Goal: Transaction & Acquisition: Download file/media

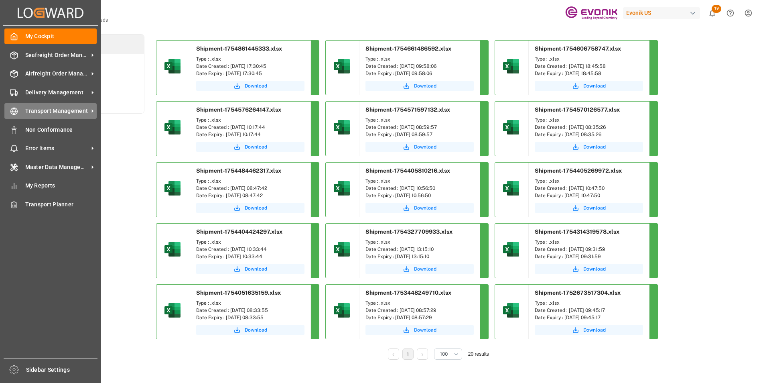
click at [47, 111] on span "Transport Management" at bounding box center [56, 111] width 63 height 8
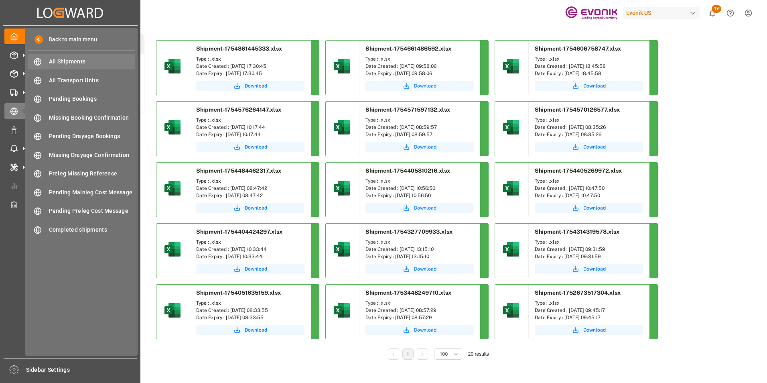
click at [71, 60] on span "All Shipments" at bounding box center [92, 61] width 86 height 8
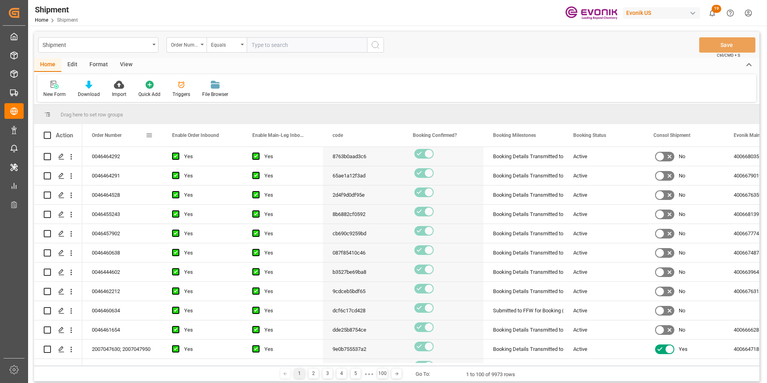
click at [148, 136] on span at bounding box center [149, 135] width 7 height 7
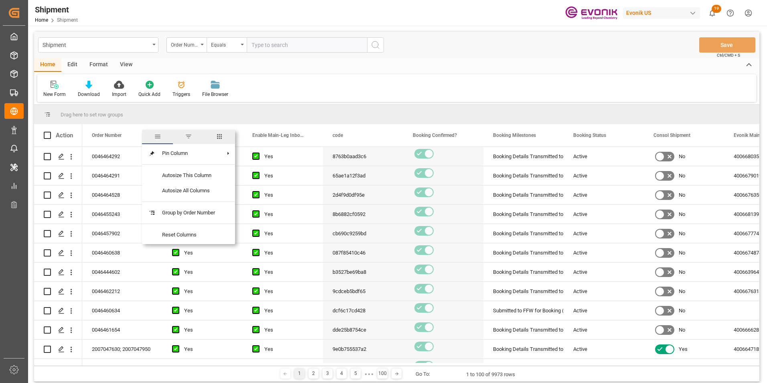
click at [222, 136] on span "columns" at bounding box center [219, 136] width 7 height 7
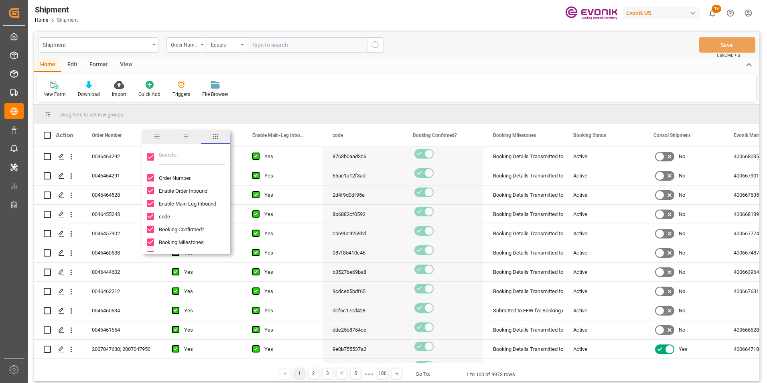
click at [149, 156] on input "Toggle Select All Columns" at bounding box center [150, 156] width 7 height 7
checkbox input "false"
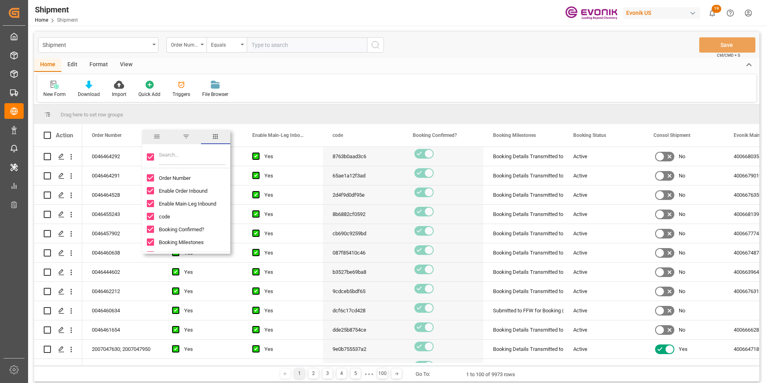
checkbox input "false"
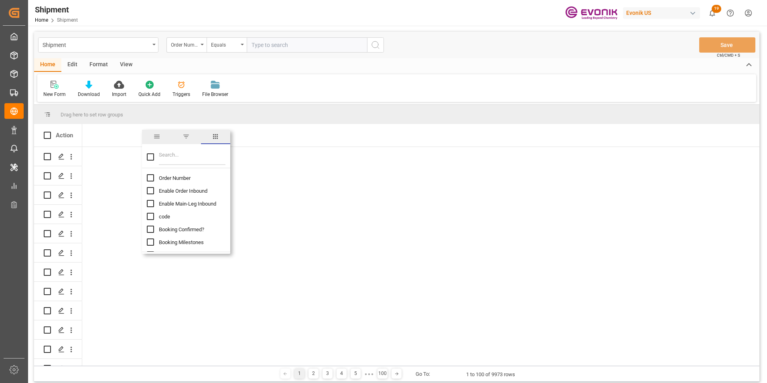
click at [148, 178] on input "Order Number column toggle visibility (hidden)" at bounding box center [150, 177] width 7 height 7
checkbox input "true"
checkbox input "false"
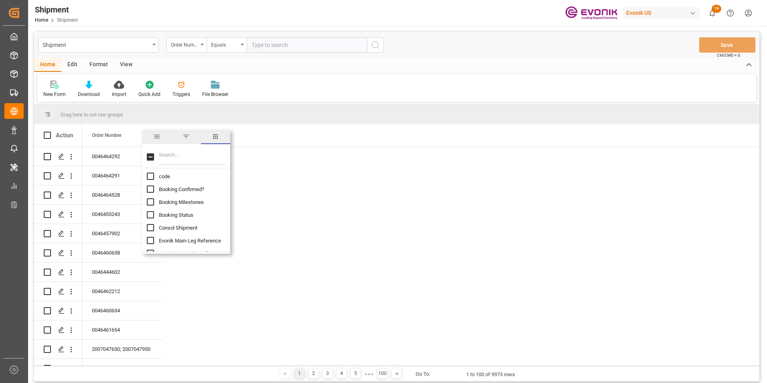
scroll to position [80, 0]
click at [151, 226] on input "Booking Number column toggle visibility (hidden)" at bounding box center [150, 225] width 7 height 7
checkbox input "true"
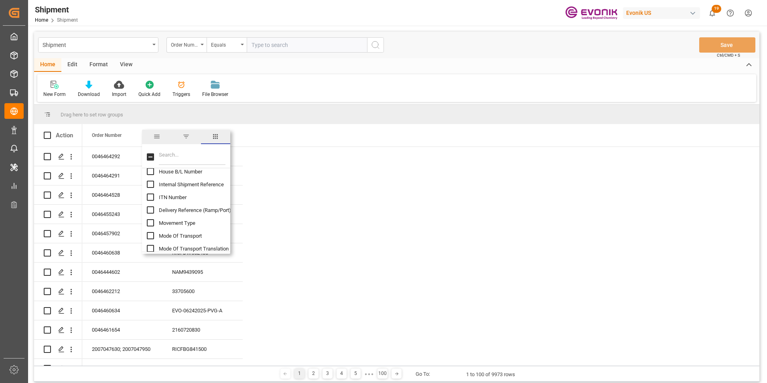
click at [150, 233] on input "Mode Of Transport column toggle visibility (hidden)" at bounding box center [150, 235] width 7 height 7
click at [150, 233] on input "Mode Of Transport column toggle visibility (visible)" at bounding box center [150, 235] width 7 height 7
checkbox input "false"
click at [151, 247] on input "Mode Of Transport Translation column toggle visibility (hidden)" at bounding box center [150, 248] width 7 height 7
checkbox input "true"
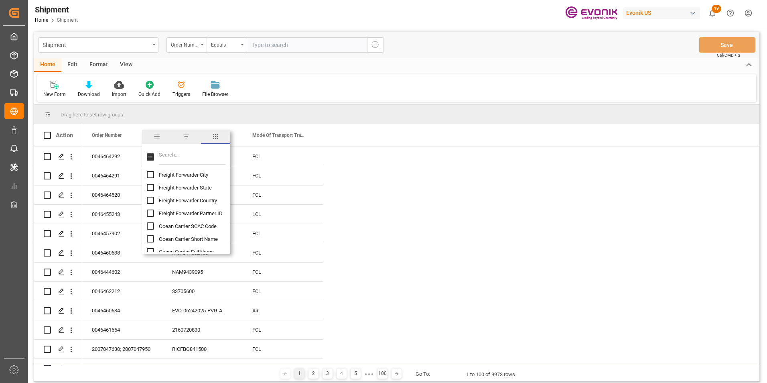
scroll to position [441, 0]
click at [150, 199] on input "Ocean Carrier Short Name column toggle visibility (hidden)" at bounding box center [150, 198] width 7 height 7
checkbox input "true"
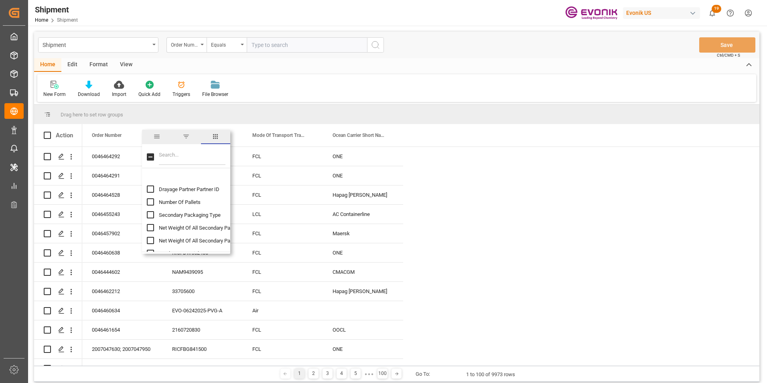
scroll to position [521, 0]
click at [150, 231] on input "Total Gross Weight column toggle visibility (hidden)" at bounding box center [150, 233] width 7 height 7
checkbox input "true"
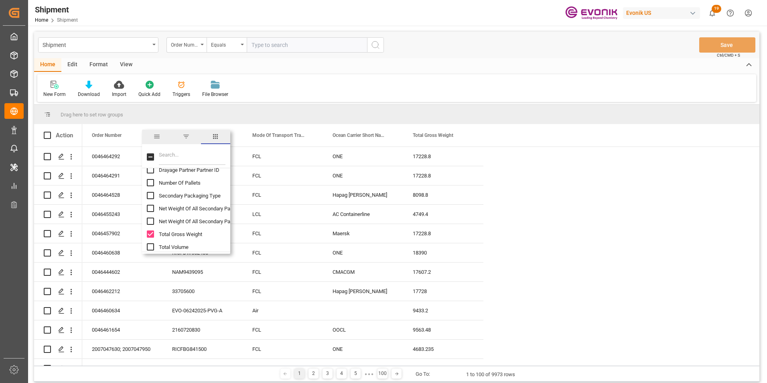
click at [151, 245] on input "Total Volume column toggle visibility (hidden)" at bounding box center [150, 246] width 7 height 7
checkbox input "true"
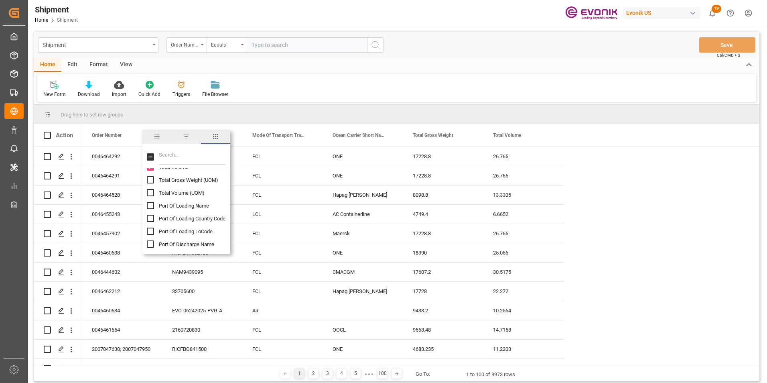
scroll to position [601, 0]
click at [149, 203] on input "Port Of Loading Name column toggle visibility (hidden)" at bounding box center [150, 204] width 7 height 7
checkbox input "true"
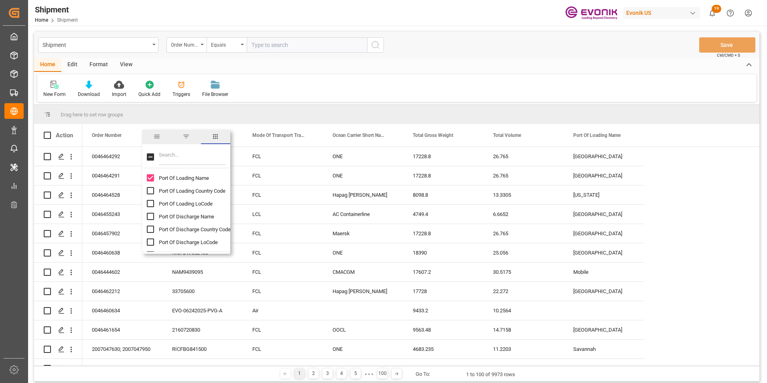
scroll to position [642, 0]
click at [150, 203] on input "Port Of Discharge Name column toggle visibility (hidden)" at bounding box center [150, 203] width 7 height 7
checkbox input "true"
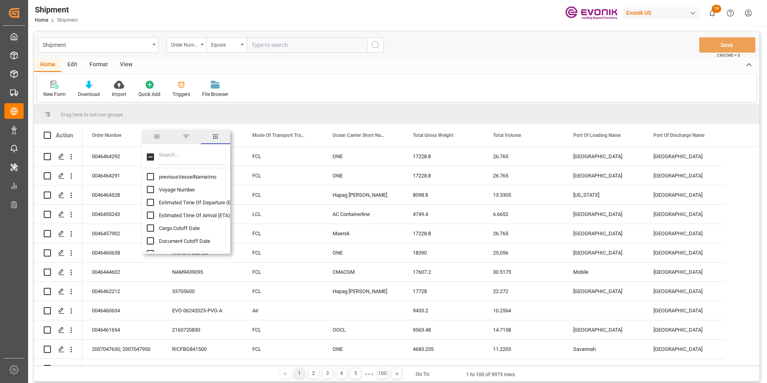
scroll to position [802, 0]
click at [149, 183] on input "Estimated Time Of Departure (ETD) column toggle visibility (hidden)" at bounding box center [150, 183] width 7 height 7
checkbox input "true"
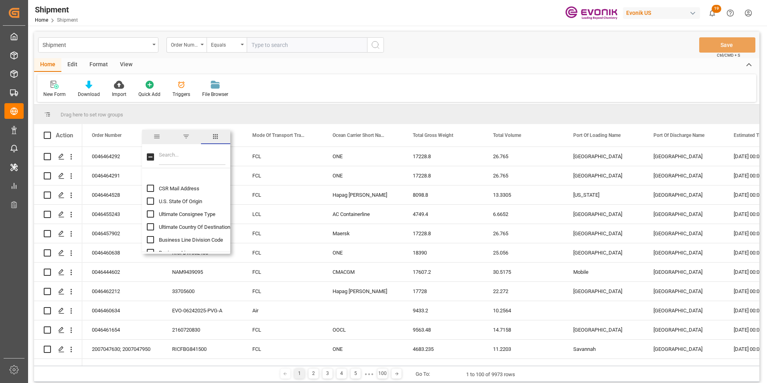
scroll to position [1363, 0]
click at [149, 215] on input "Ultimate Country Of Destination column toggle visibility (hidden)" at bounding box center [150, 212] width 7 height 7
checkbox input "true"
click at [151, 198] on input "Business Line column toggle visibility (hidden)" at bounding box center [150, 198] width 7 height 7
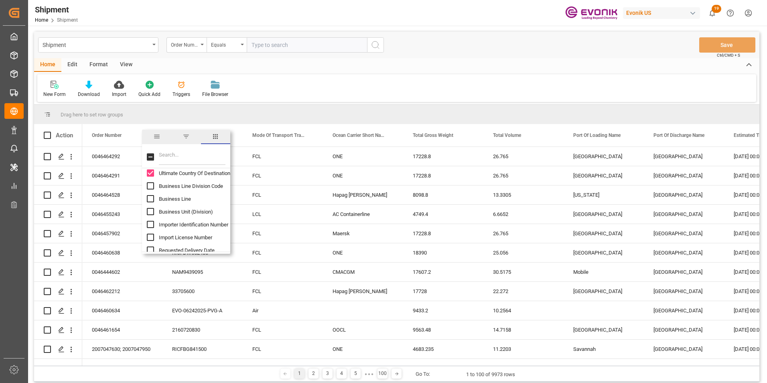
checkbox input "true"
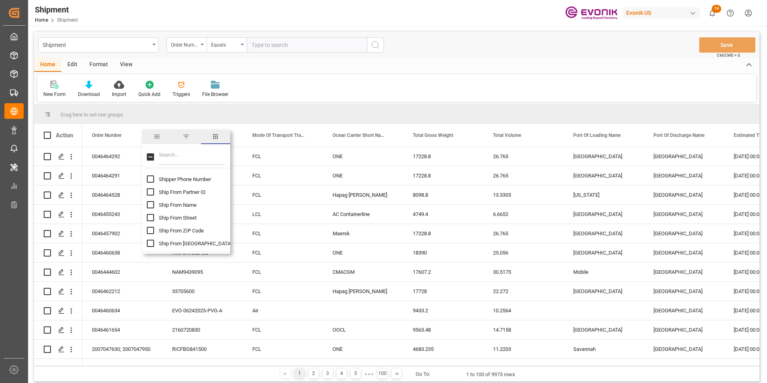
scroll to position [1604, 0]
click at [149, 176] on input "Ship From Partner ID column toggle visibility (hidden)" at bounding box center [150, 177] width 7 height 7
checkbox input "true"
click at [149, 191] on input "Ship From Name column toggle visibility (hidden)" at bounding box center [150, 190] width 7 height 7
checkbox input "true"
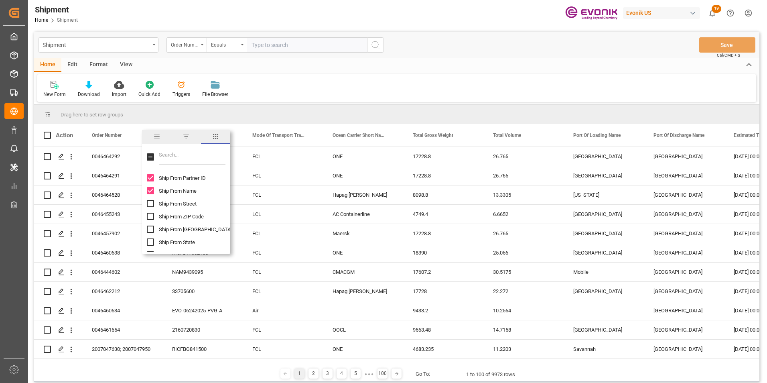
click at [151, 229] on input "Ship From City column toggle visibility (hidden)" at bounding box center [150, 228] width 7 height 7
checkbox input "true"
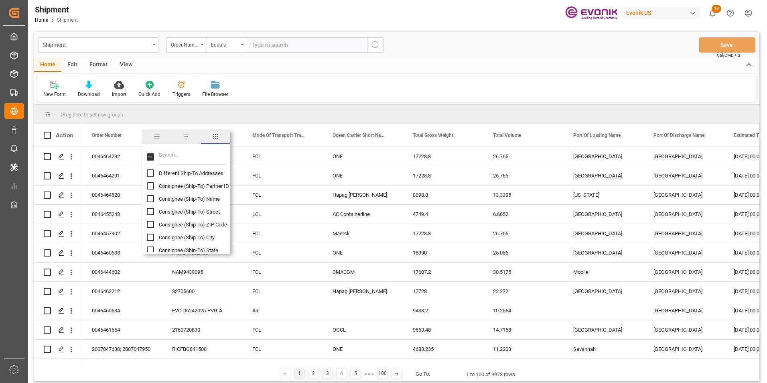
drag, startPoint x: 150, startPoint y: 198, endPoint x: 152, endPoint y: 202, distance: 4.3
click at [150, 198] on input "Consignee (Ship-To) Name column toggle visibility (hidden)" at bounding box center [150, 198] width 7 height 7
checkbox input "true"
click at [150, 236] on input "Consignee (Ship-To) City column toggle visibility (hidden)" at bounding box center [150, 236] width 7 height 7
checkbox input "true"
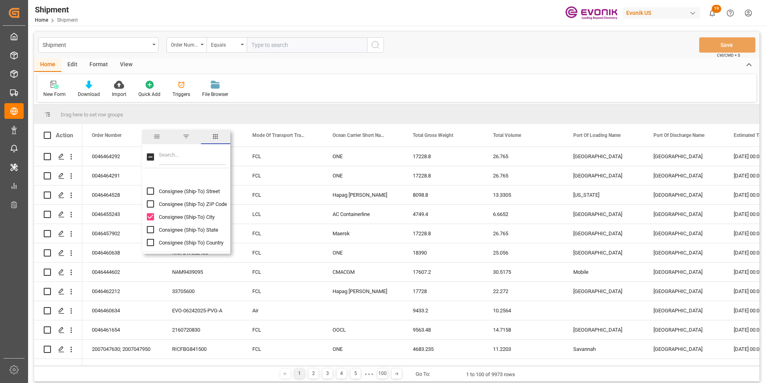
scroll to position [1764, 0]
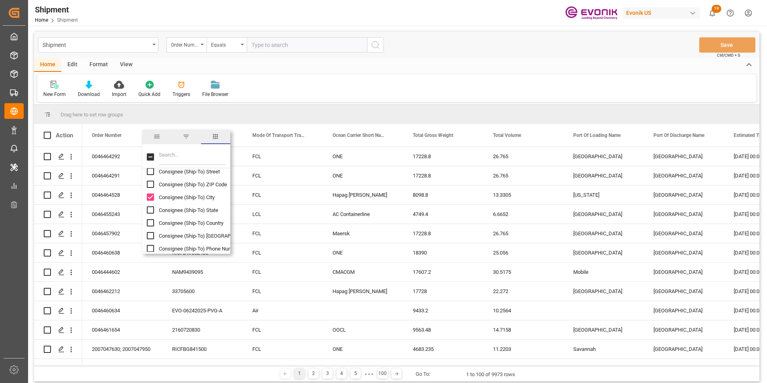
click at [149, 224] on input "Consignee (Ship-To) Country column toggle visibility (hidden)" at bounding box center [150, 222] width 7 height 7
checkbox input "true"
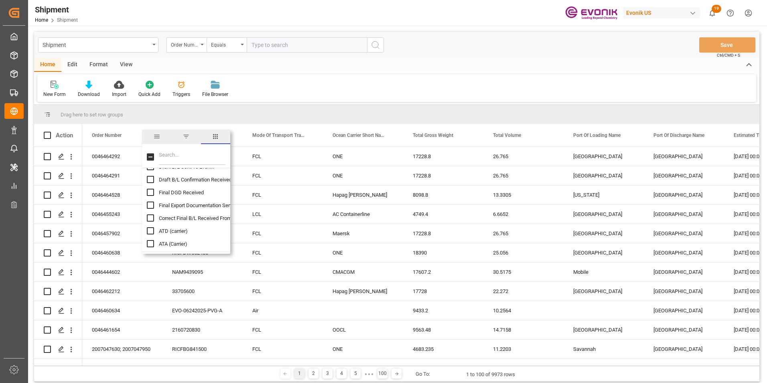
click at [150, 230] on input "ATD (carrier) column toggle visibility (hidden)" at bounding box center [150, 230] width 7 height 7
checkbox input "true"
click at [151, 196] on input "ATD (FF TMS) column toggle visibility (hidden)" at bounding box center [150, 196] width 7 height 7
checkbox input "true"
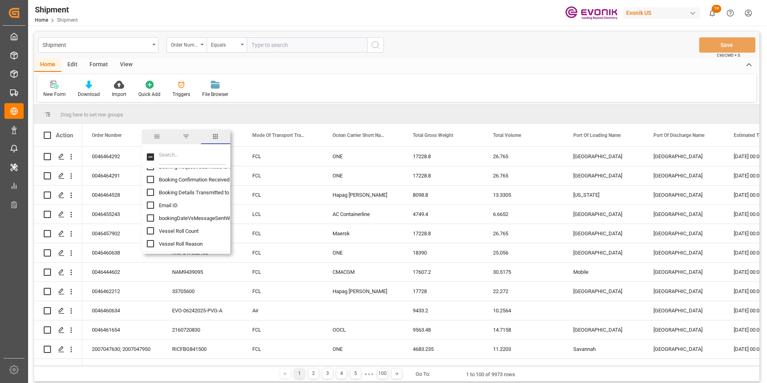
scroll to position [3490, 0]
click at [348, 78] on div "New Form Download Import Quick Add Triggers File Browser" at bounding box center [396, 88] width 719 height 28
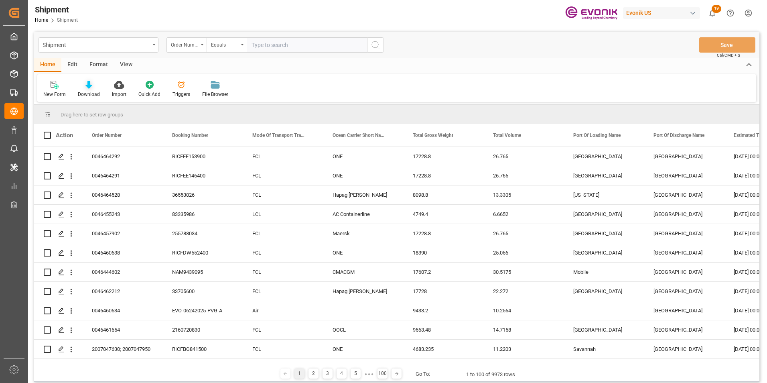
click at [87, 84] on icon at bounding box center [88, 85] width 7 height 8
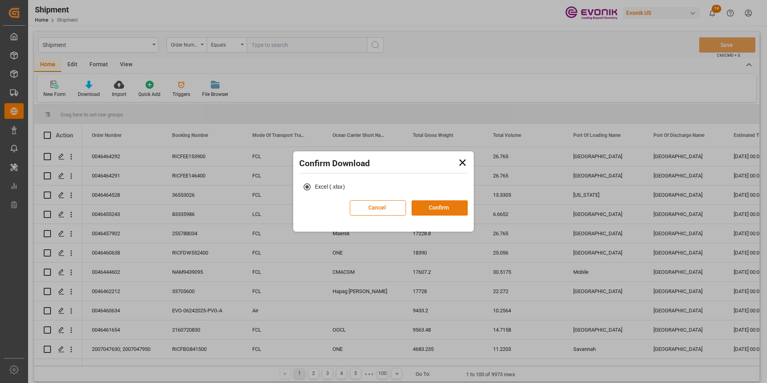
click at [437, 204] on button "Confirm" at bounding box center [439, 207] width 56 height 15
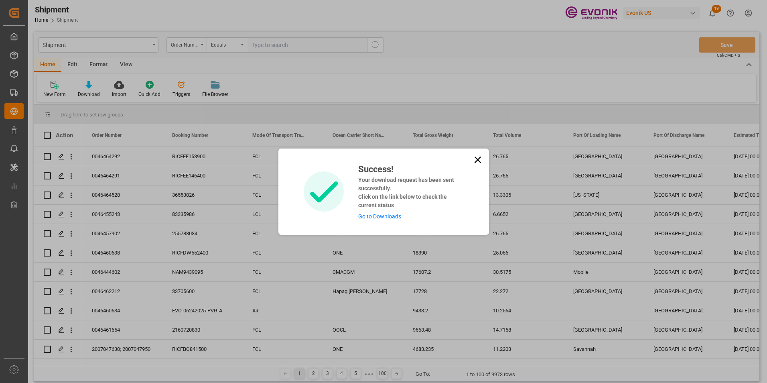
click at [381, 215] on link "Go to Downloads" at bounding box center [379, 216] width 43 height 6
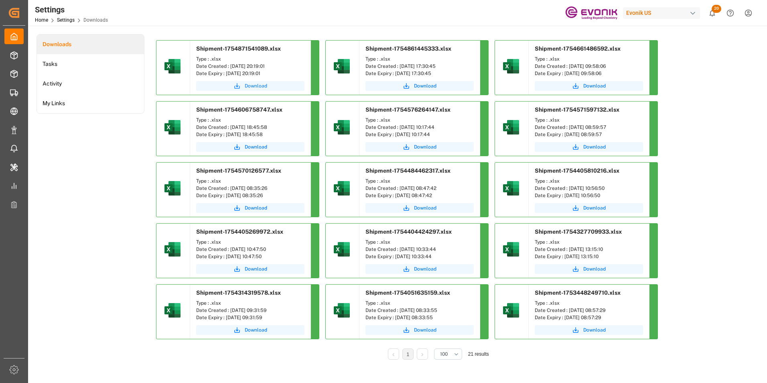
click at [259, 85] on span "Download" at bounding box center [256, 85] width 22 height 7
click at [253, 83] on span "Download" at bounding box center [256, 85] width 22 height 7
click at [257, 83] on span "Download" at bounding box center [256, 85] width 22 height 7
click at [240, 83] on icon "submit" at bounding box center [236, 85] width 7 height 7
click at [258, 85] on span "Download" at bounding box center [256, 85] width 22 height 7
